Goal: Task Accomplishment & Management: Use online tool/utility

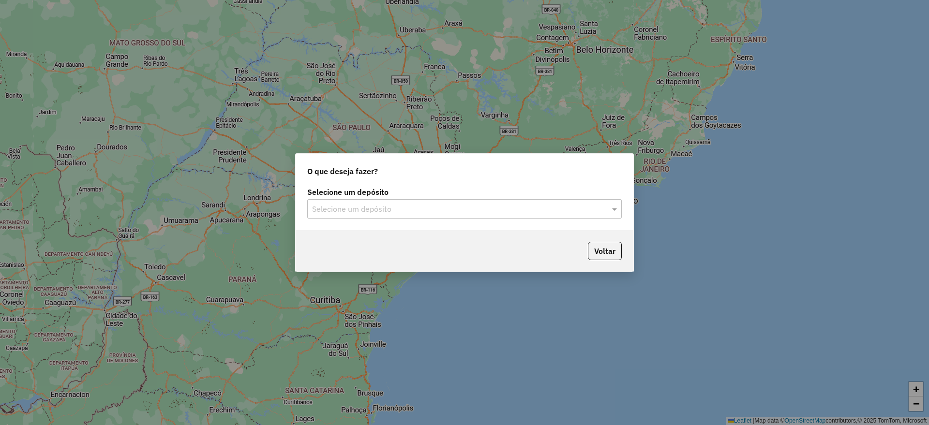
click at [504, 211] on input "text" at bounding box center [454, 210] width 285 height 12
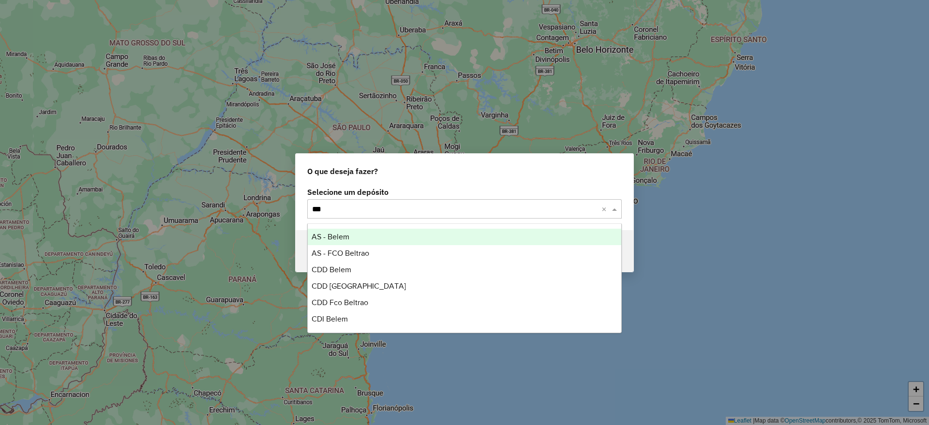
type input "****"
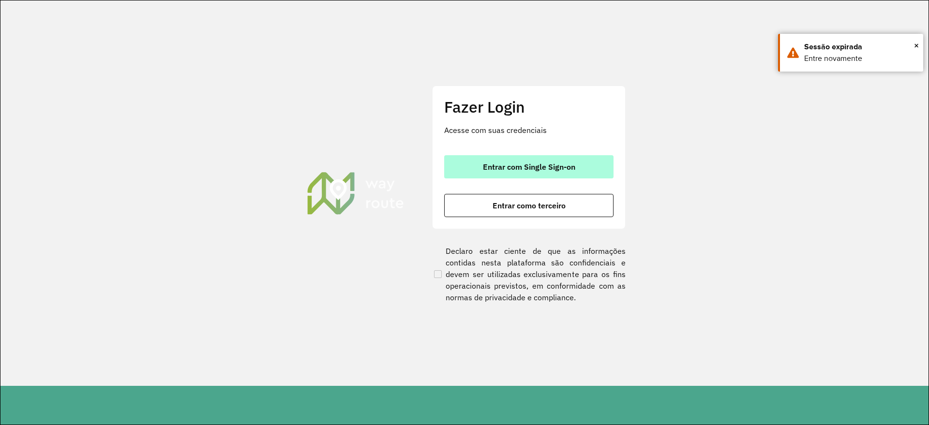
click at [508, 170] on span "Entrar com Single Sign-on" at bounding box center [529, 167] width 92 height 8
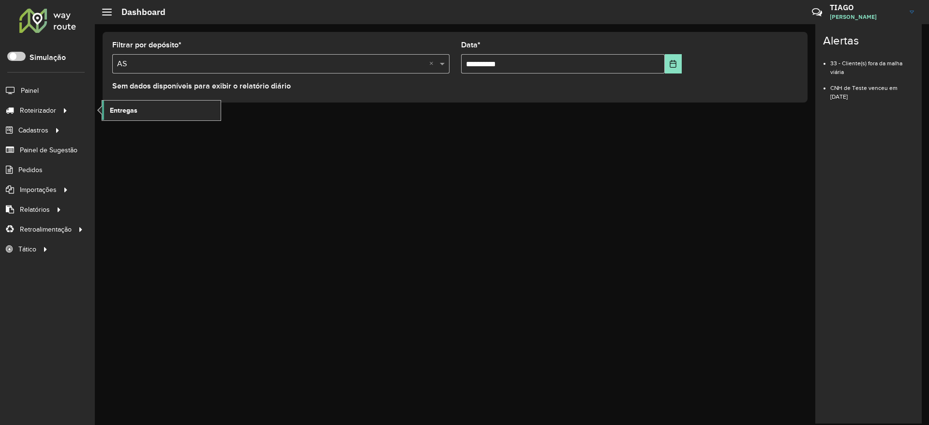
click at [110, 106] on span "Entregas" at bounding box center [124, 110] width 28 height 10
